Goal: Task Accomplishment & Management: Use online tool/utility

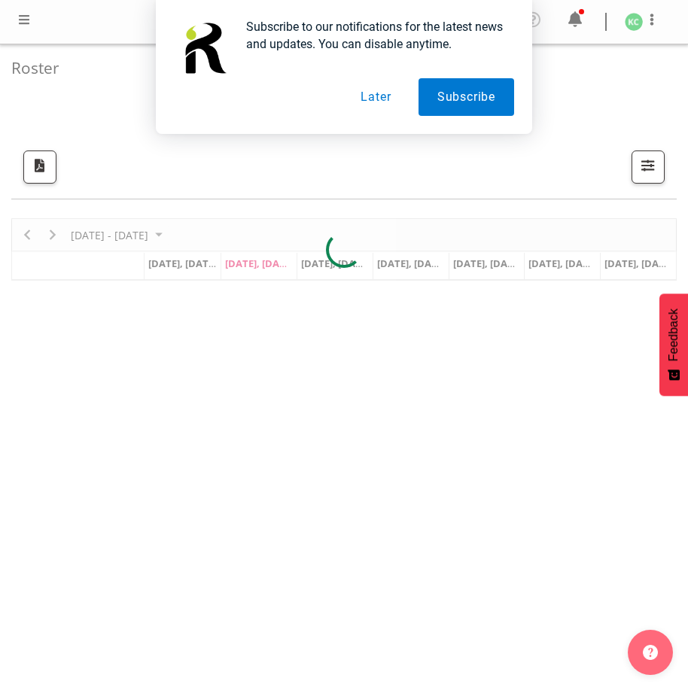
click at [378, 90] on button "Later" at bounding box center [376, 97] width 68 height 38
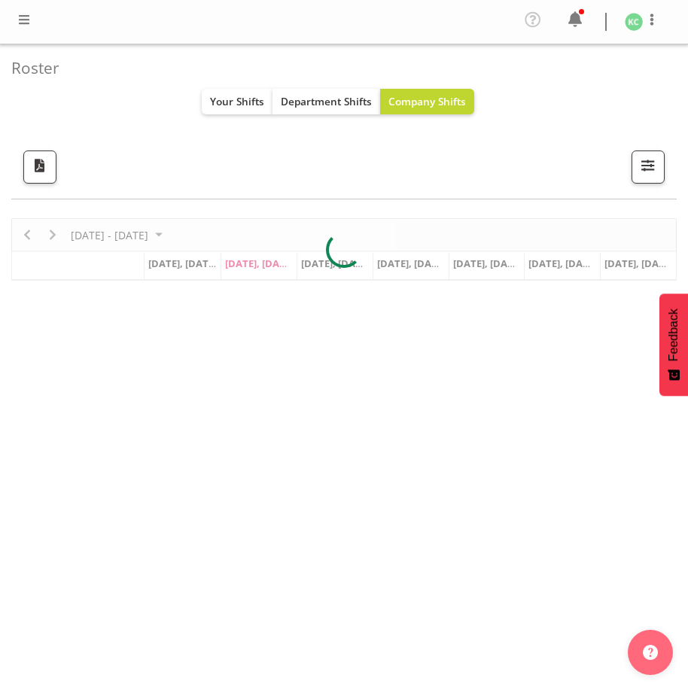
click at [20, 14] on span at bounding box center [24, 20] width 18 height 18
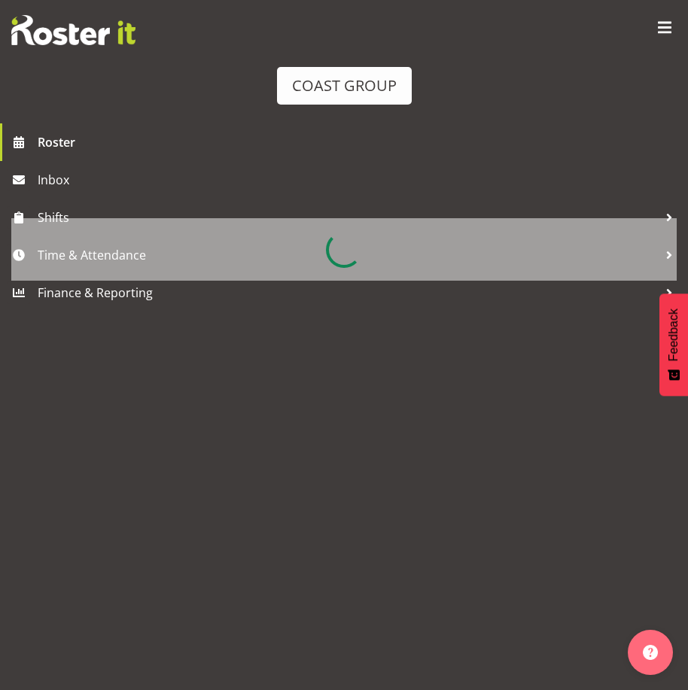
click at [81, 249] on div at bounding box center [343, 249] width 665 height 62
click at [83, 254] on div at bounding box center [343, 249] width 665 height 62
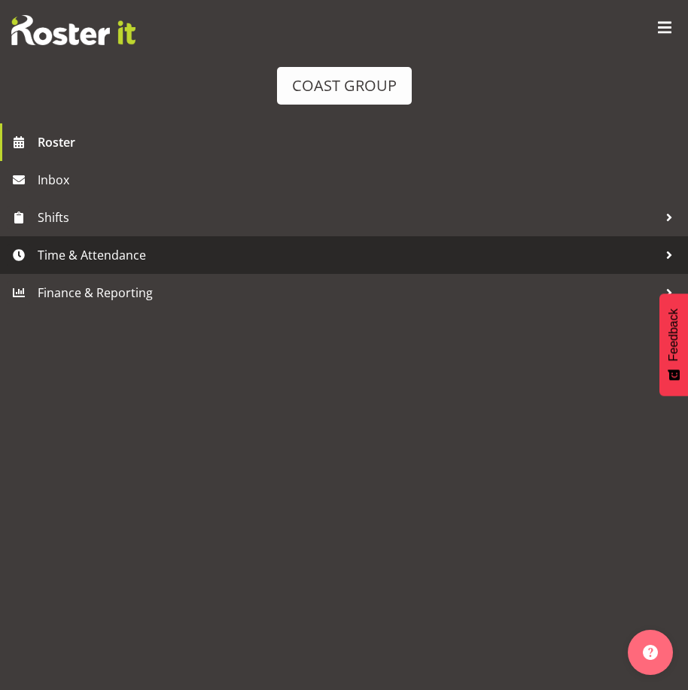
click at [86, 255] on span "Time & Attendance" at bounding box center [348, 255] width 620 height 23
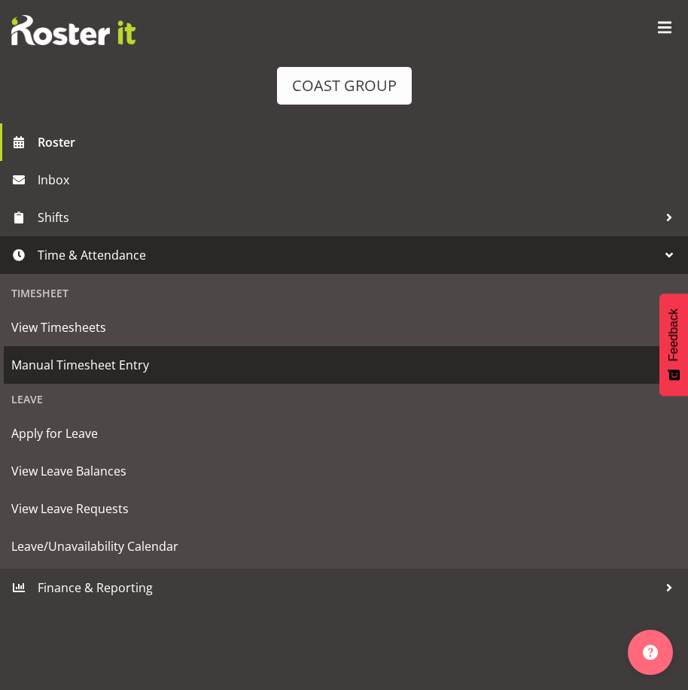
click at [84, 362] on span "Manual Timesheet Entry" at bounding box center [343, 365] width 665 height 23
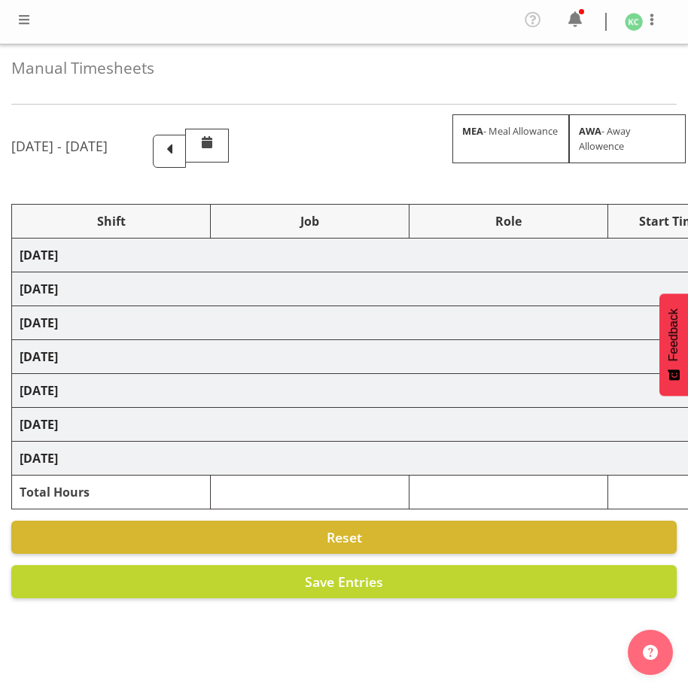
select select "16481"
select select "1881"
select select "16481"
select select "1881"
select select "14"
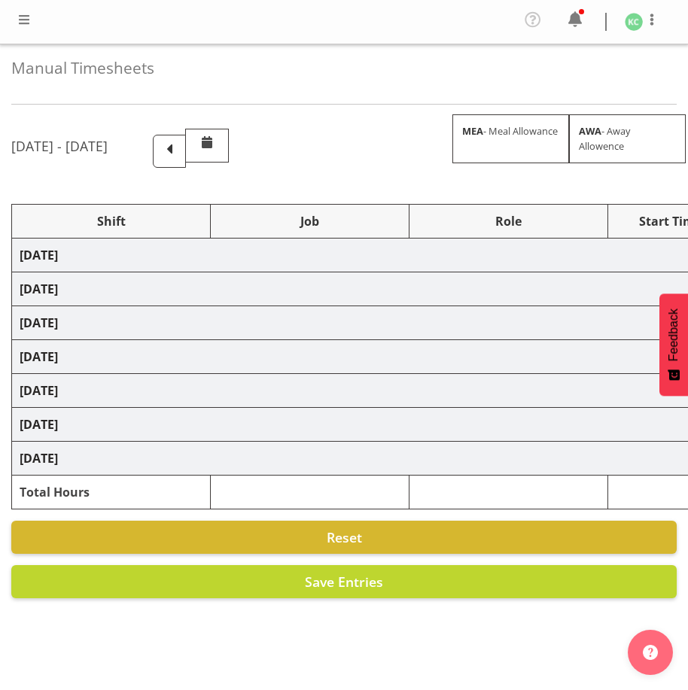
select select "16481"
select select "1881"
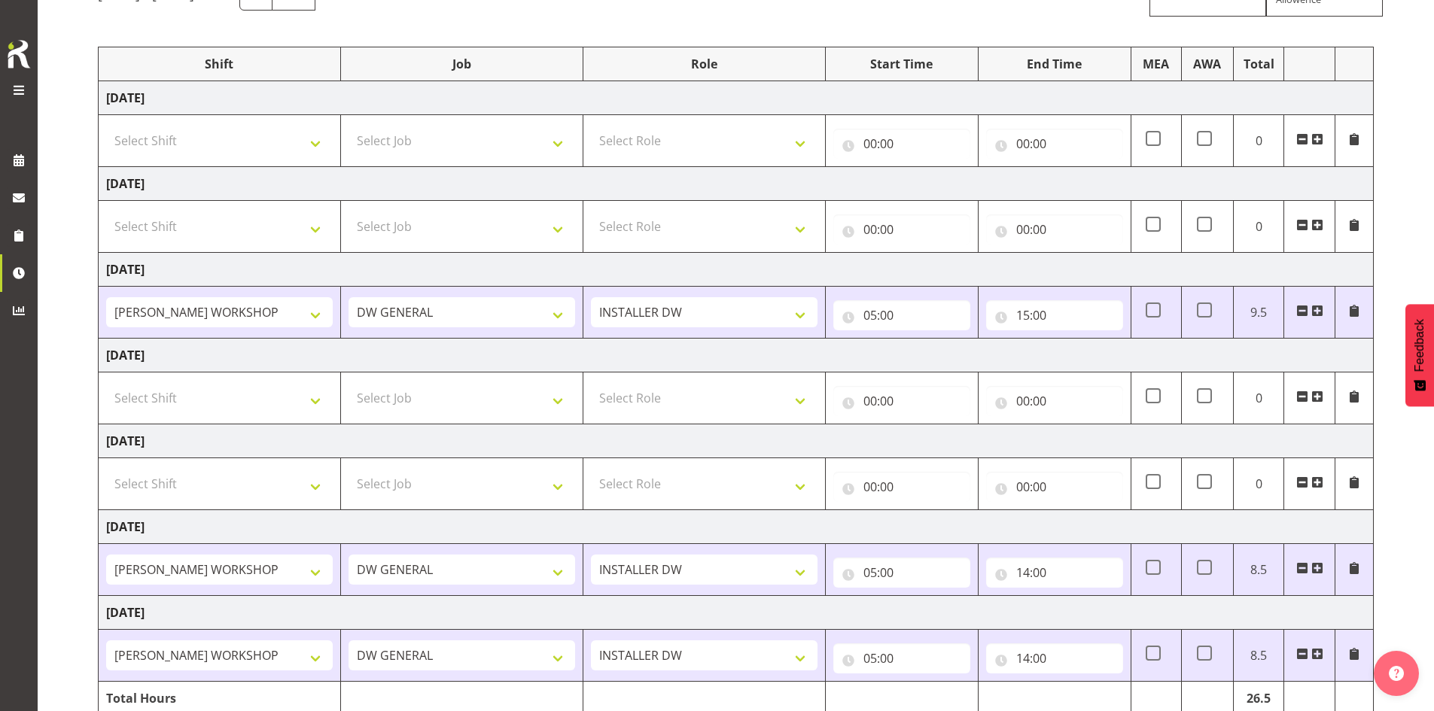
scroll to position [226, 0]
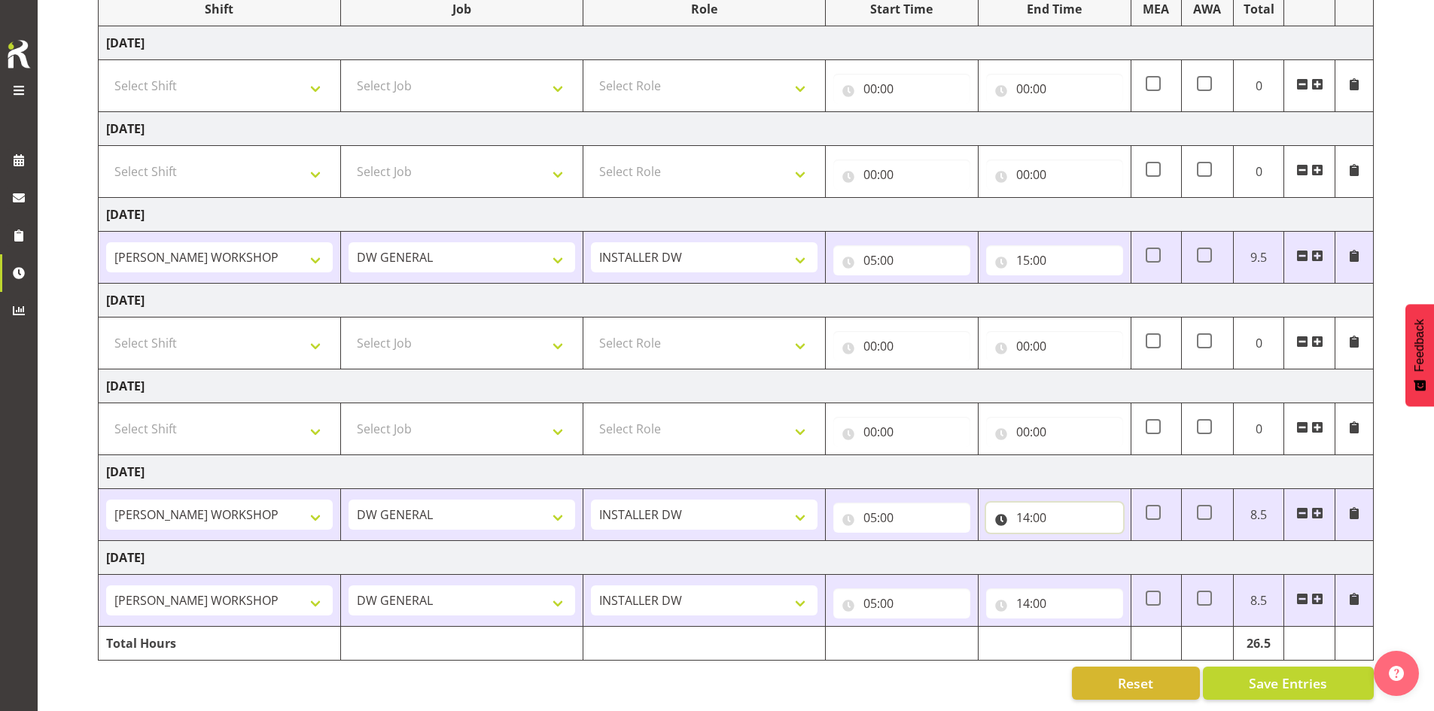
click at [687, 506] on input "14:00" at bounding box center [1054, 518] width 137 height 30
click at [687, 548] on select "00 01 02 03 04 05 06 07 08 09 10 11 12 13 14 15 16 17 18 19 20 21 22 23" at bounding box center [1089, 557] width 34 height 30
select select "13"
click at [687, 542] on select "00 01 02 03 04 05 06 07 08 09 10 11 12 13 14 15 16 17 18 19 20 21 22 23" at bounding box center [1089, 557] width 34 height 30
type input "13:00"
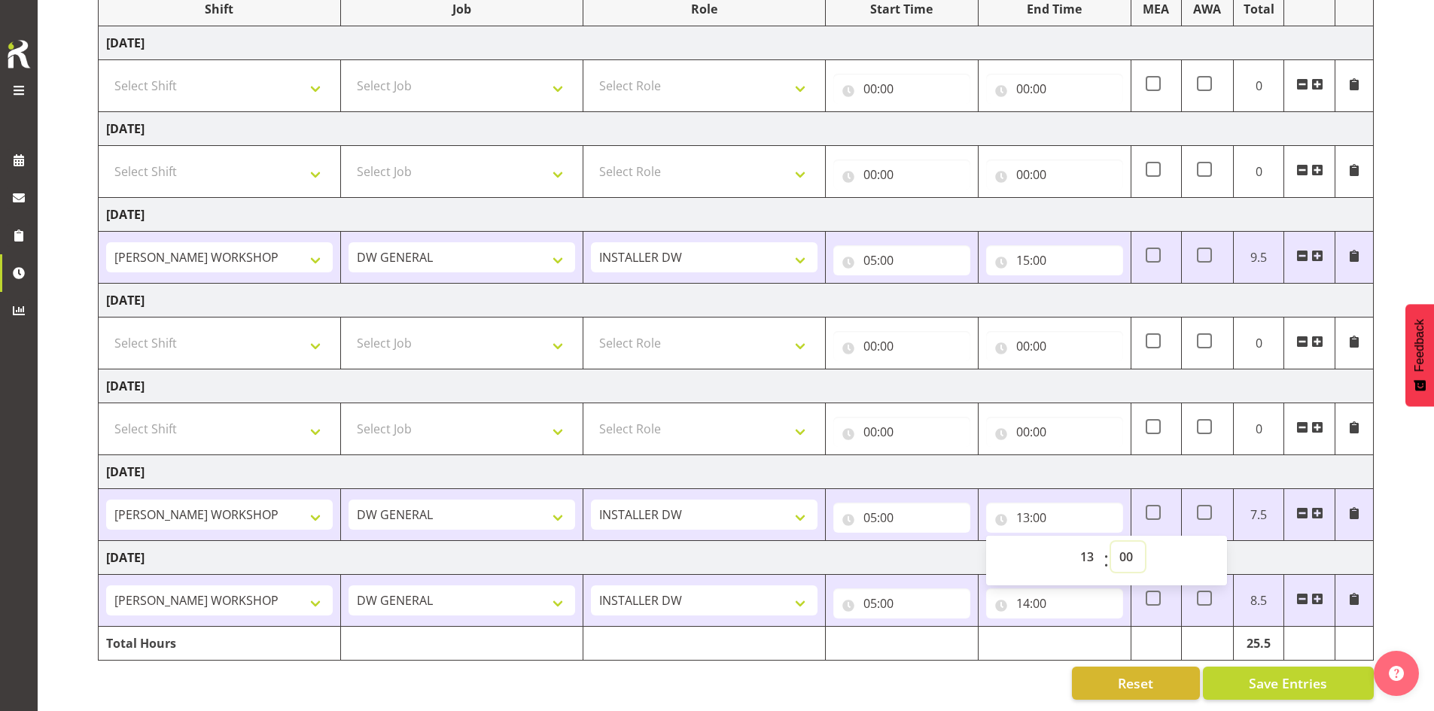
click at [687, 547] on select "00 01 02 03 04 05 06 07 08 09 10 11 12 13 14 15 16 17 18 19 20 21 22 23 24 25 2…" at bounding box center [1128, 557] width 34 height 30
select select "50"
click at [687, 542] on select "00 01 02 03 04 05 06 07 08 09 10 11 12 13 14 15 16 17 18 19 20 21 22 23 24 25 2…" at bounding box center [1128, 557] width 34 height 30
type input "13:50"
click at [687, 541] on td "Tuesday 9th September 2025" at bounding box center [736, 558] width 1275 height 34
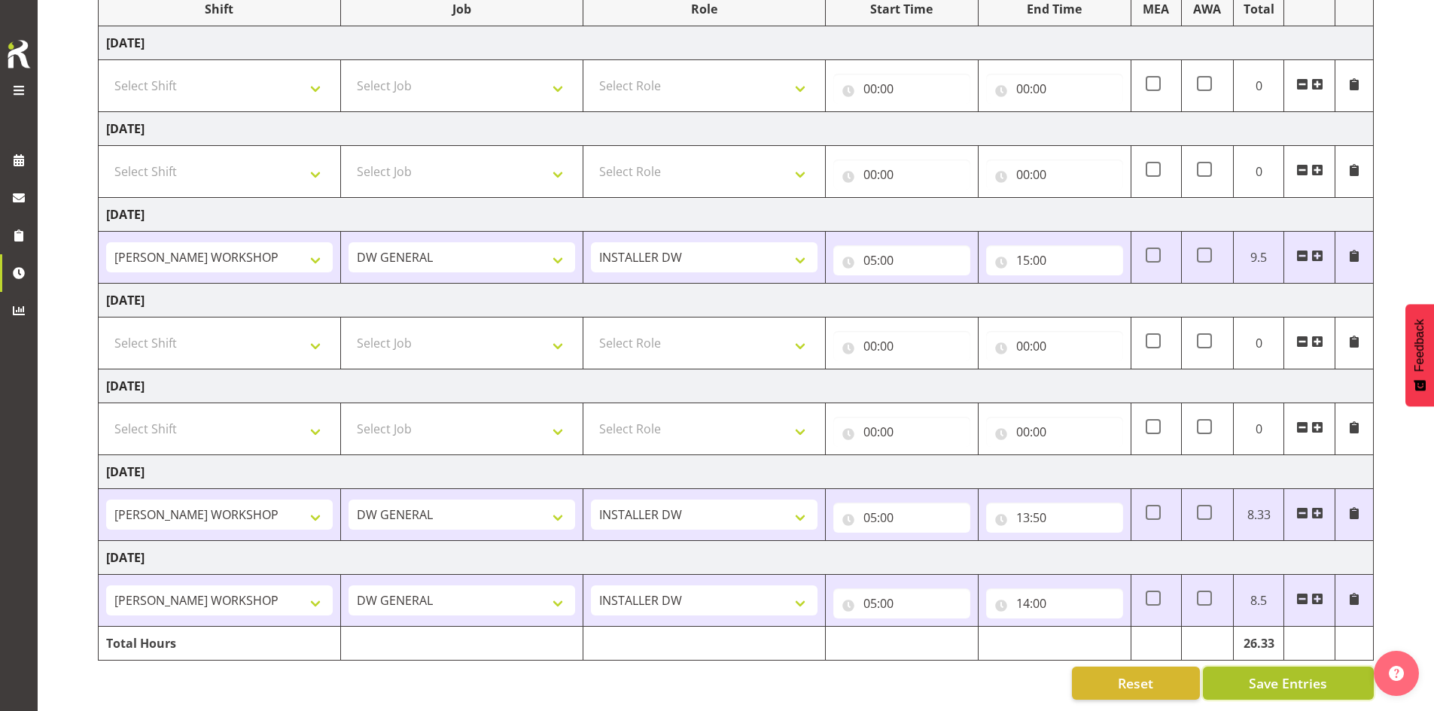
click at [687, 673] on span "Save Entries" at bounding box center [1287, 683] width 78 height 20
click at [687, 594] on input "14:00" at bounding box center [1054, 603] width 137 height 30
click at [687, 631] on select "00 01 02 03 04 05 06 07 08 09 10 11 12 13 14 15 16 17 18 19 20 21 22 23" at bounding box center [1089, 643] width 34 height 30
select select "13"
click at [687, 628] on select "00 01 02 03 04 05 06 07 08 09 10 11 12 13 14 15 16 17 18 19 20 21 22 23" at bounding box center [1089, 643] width 34 height 30
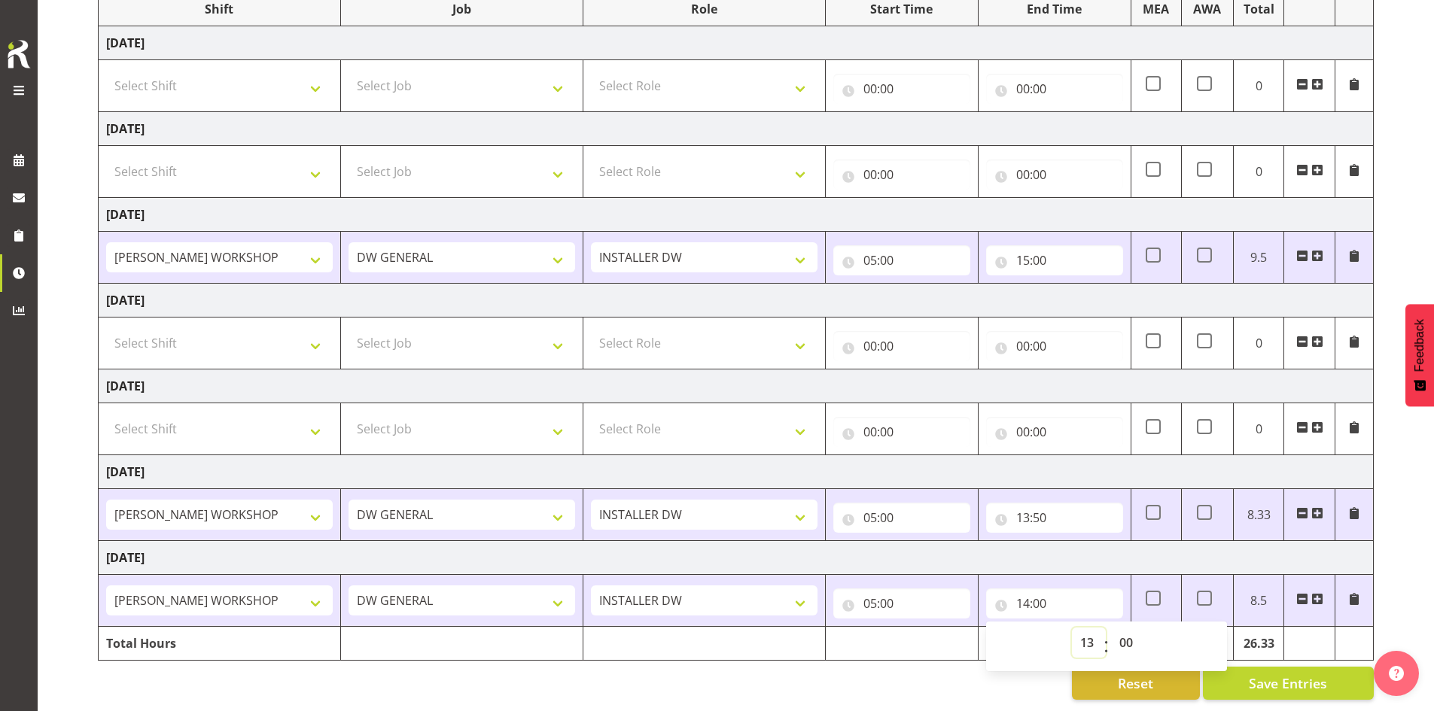
type input "13:00"
click at [687, 673] on span "Save Entries" at bounding box center [1287, 683] width 78 height 20
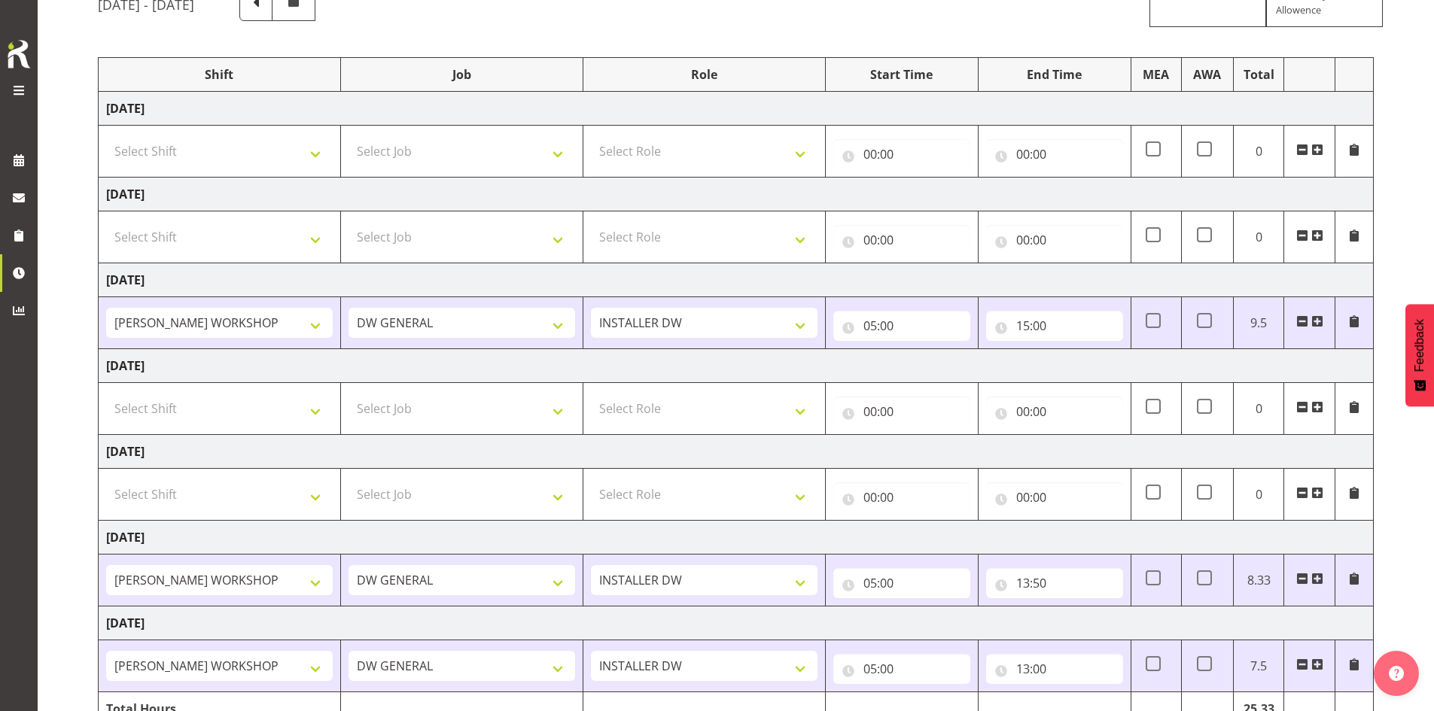
scroll to position [0, 0]
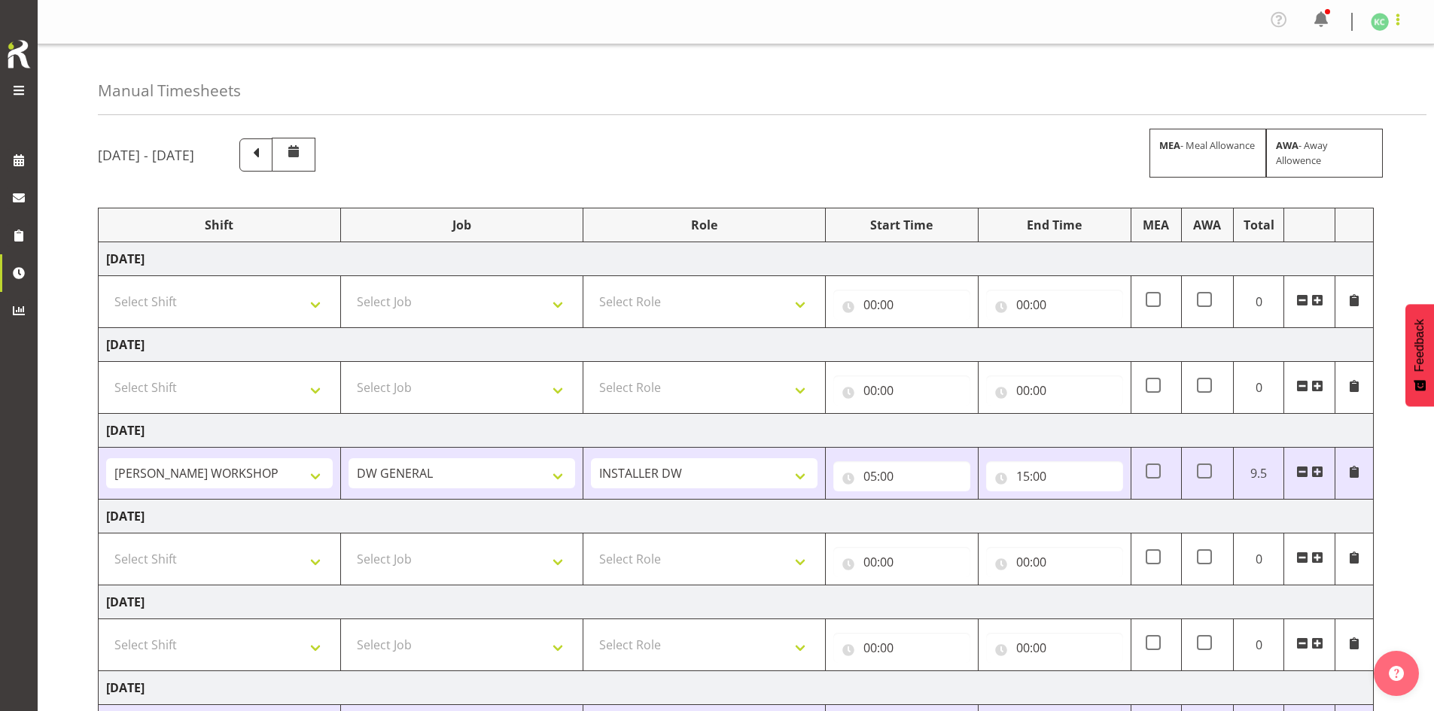
click at [687, 20] on span at bounding box center [1397, 20] width 18 height 18
click at [687, 78] on link "Log Out" at bounding box center [1334, 82] width 144 height 27
